Goal: Task Accomplishment & Management: Manage account settings

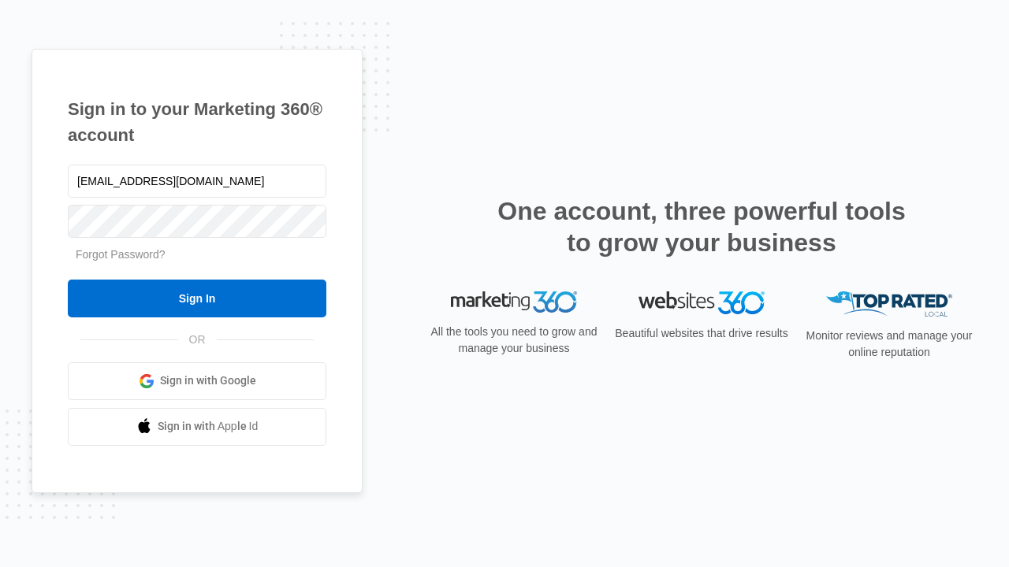
type input "[EMAIL_ADDRESS][DOMAIN_NAME]"
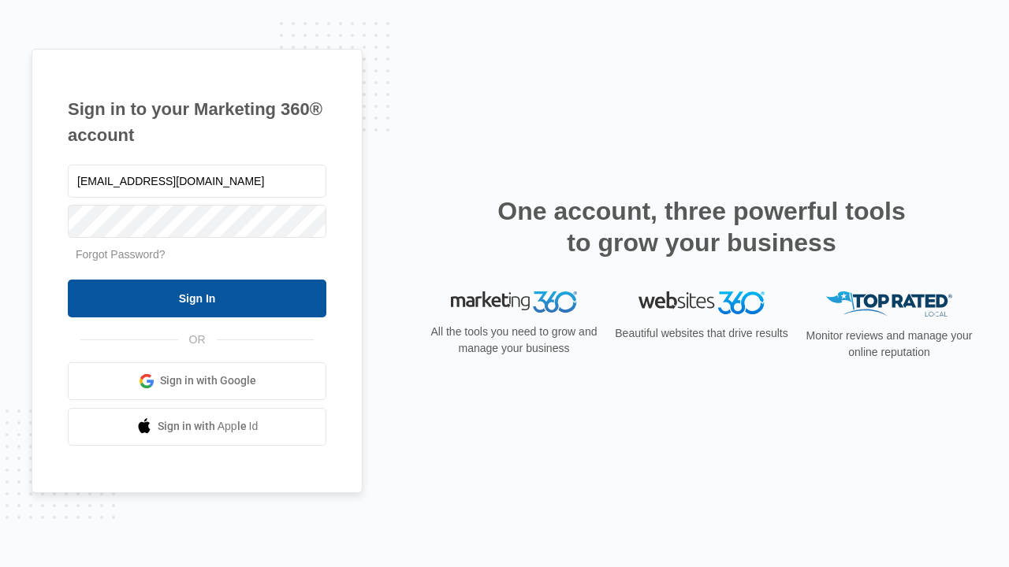
click at [197, 298] on input "Sign In" at bounding box center [197, 299] width 259 height 38
